Goal: Information Seeking & Learning: Learn about a topic

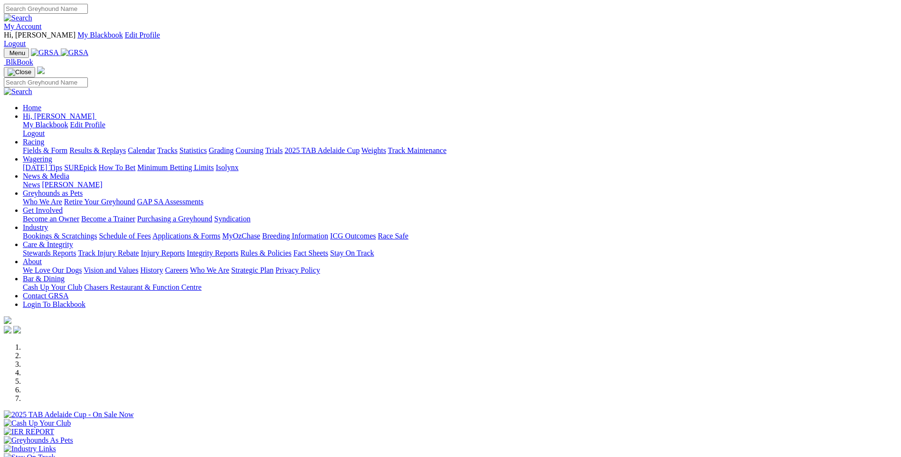
scroll to position [713, 0]
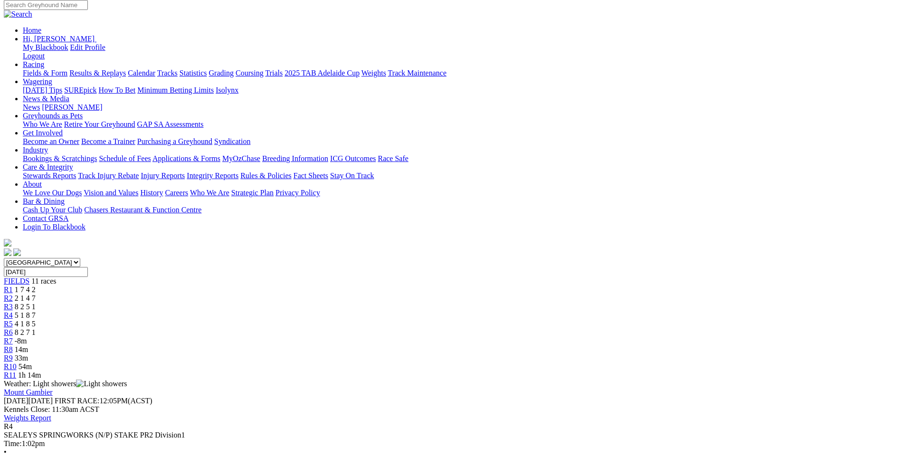
scroll to position [95, 0]
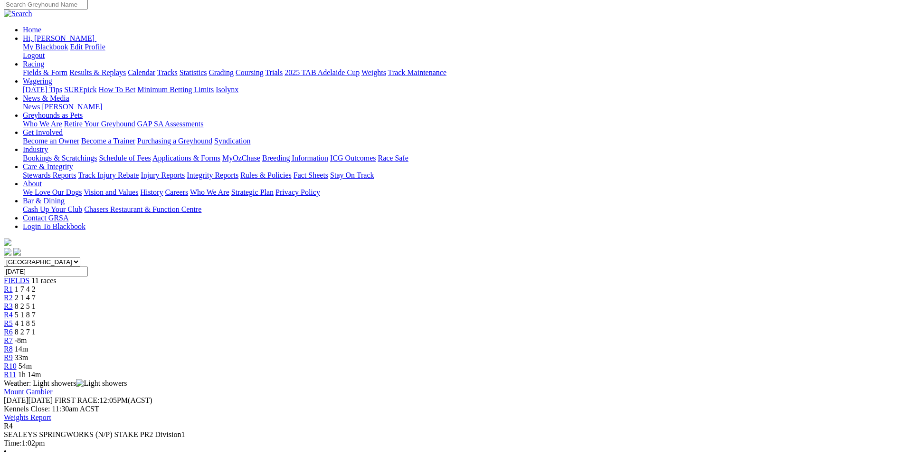
click at [13, 302] on link "R3" at bounding box center [8, 306] width 9 height 8
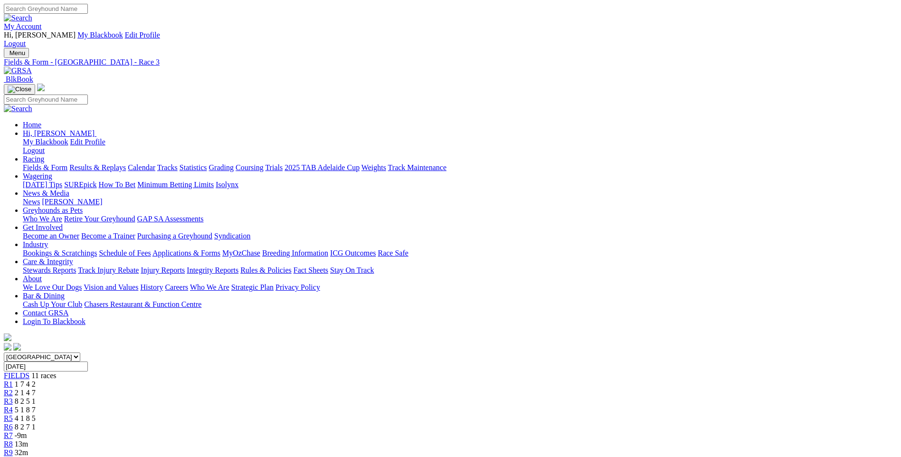
click at [13, 414] on link "R5" at bounding box center [8, 418] width 9 height 8
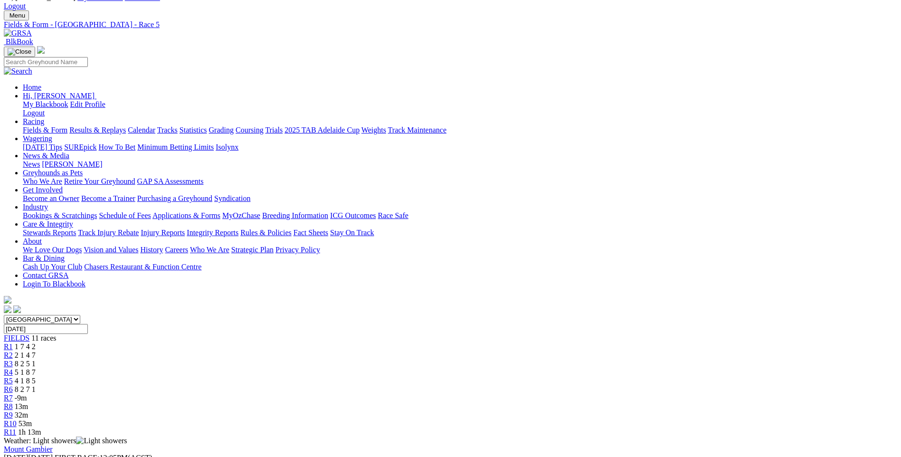
scroll to position [95, 0]
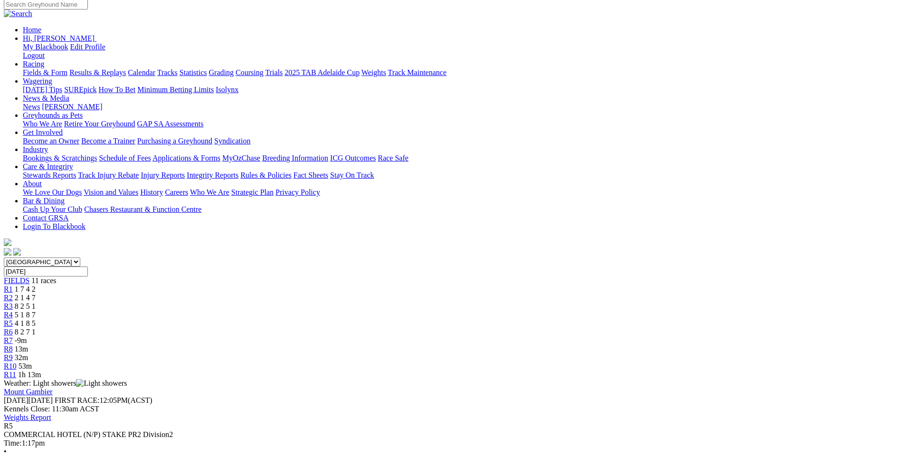
click at [13, 328] on span "R6" at bounding box center [8, 332] width 9 height 8
